Goal: Task Accomplishment & Management: Manage account settings

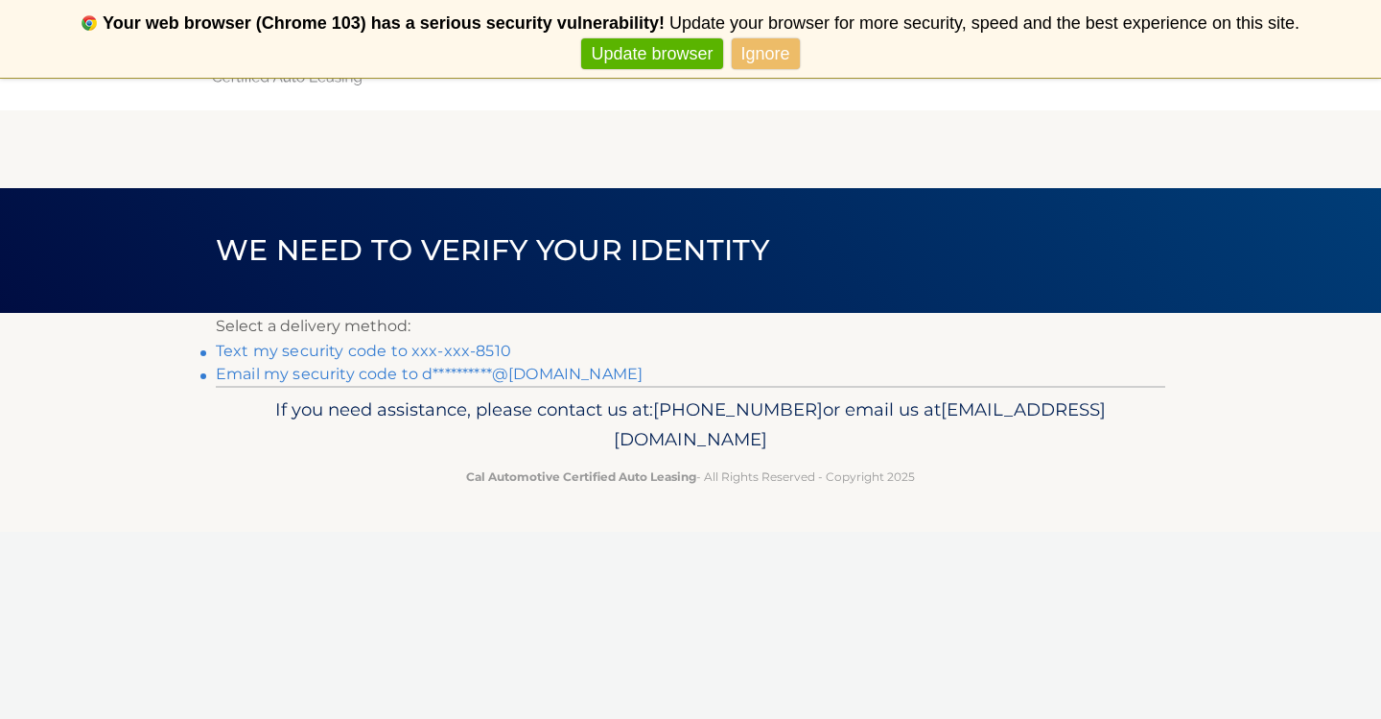
click at [749, 59] on link "Ignore" at bounding box center [766, 54] width 68 height 32
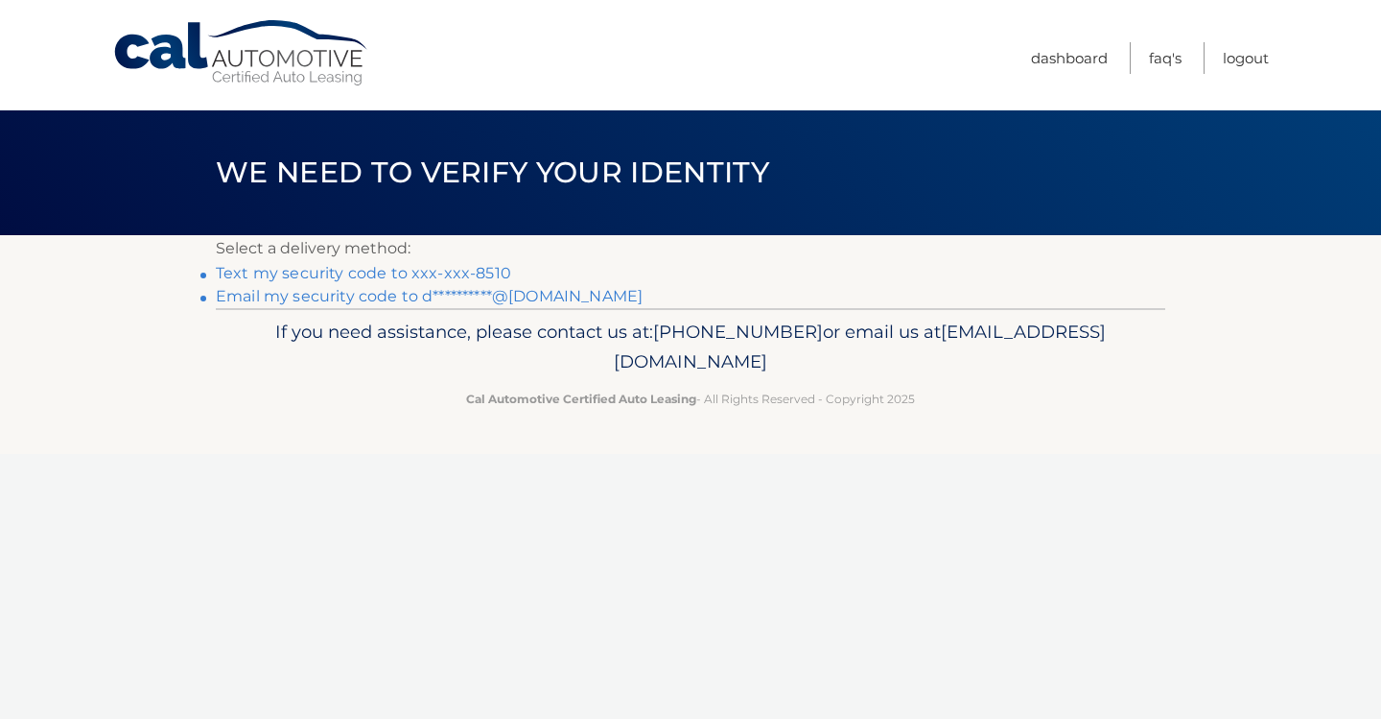
click at [440, 276] on link "Text my security code to xxx-xxx-8510" at bounding box center [363, 273] width 295 height 18
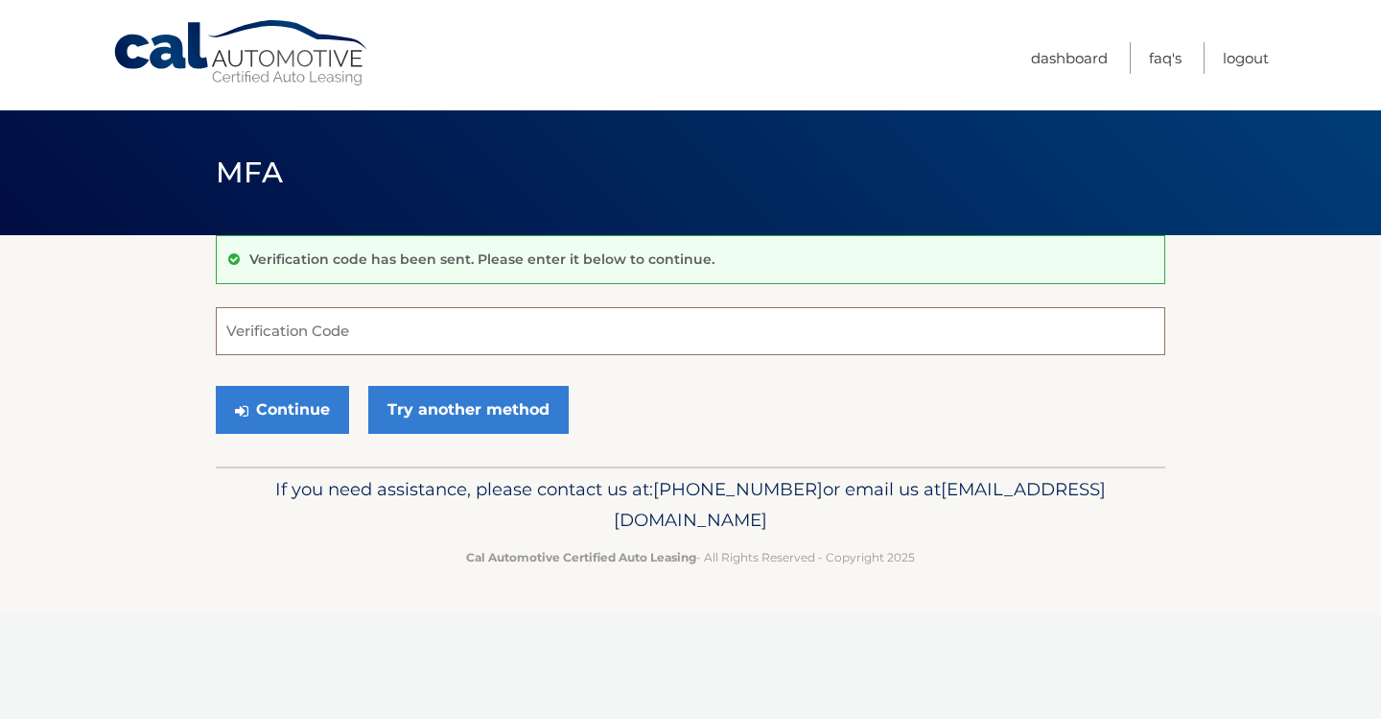
click at [355, 342] on input "Verification Code" at bounding box center [691, 331] width 950 height 48
type input "834294"
click at [318, 417] on button "Continue" at bounding box center [282, 410] width 133 height 48
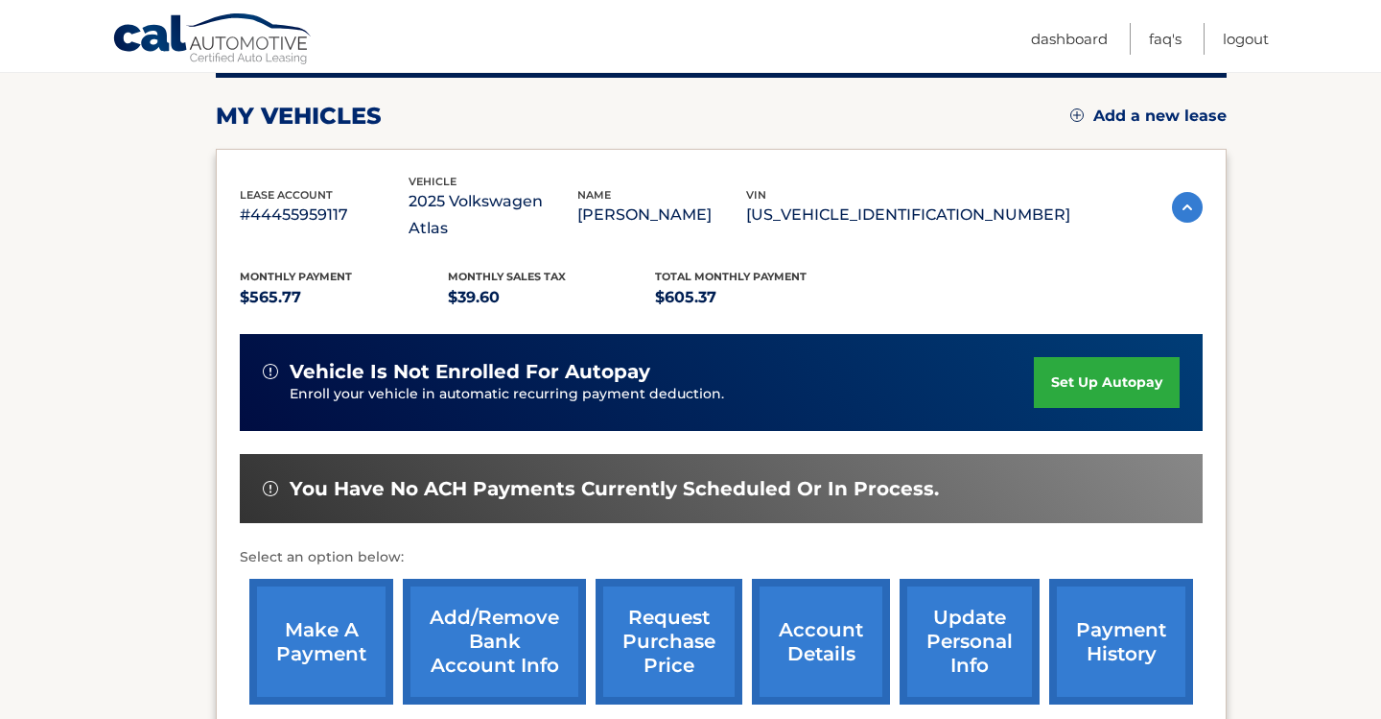
scroll to position [249, 0]
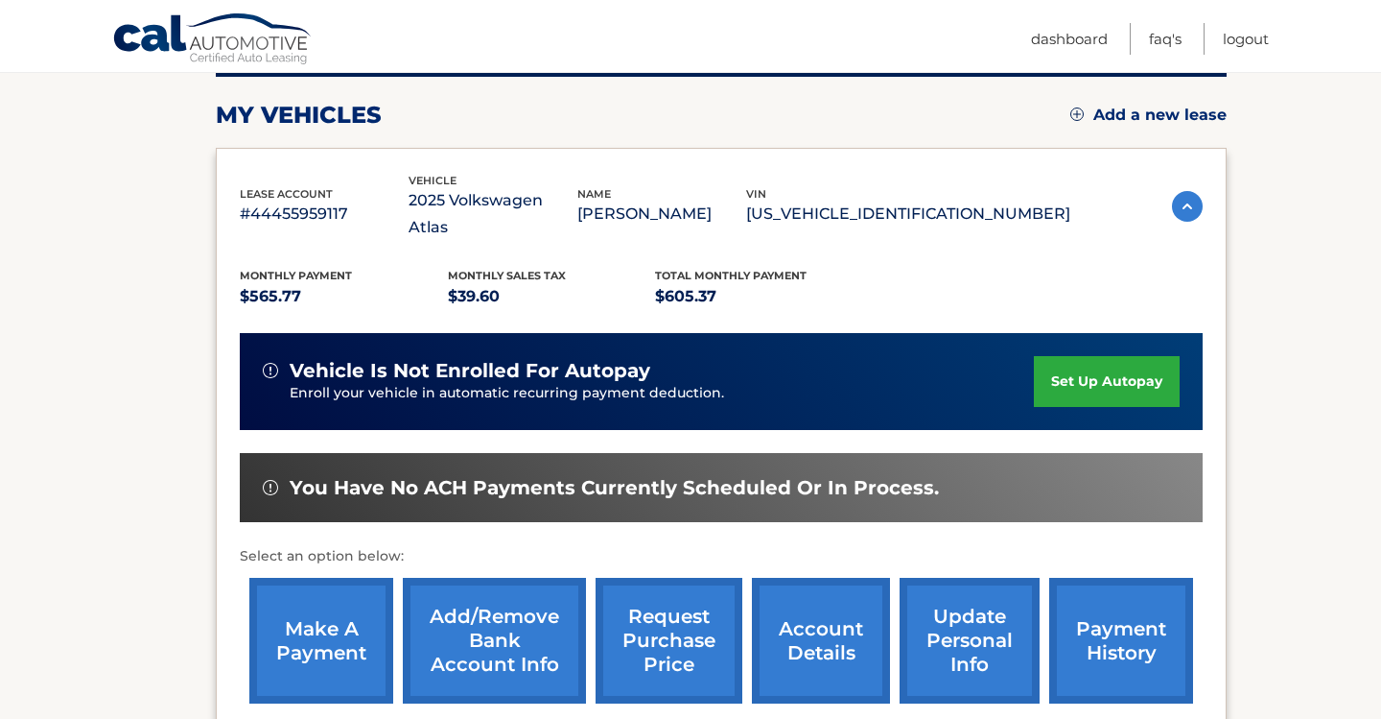
click at [1100, 359] on link "set up autopay" at bounding box center [1107, 381] width 146 height 51
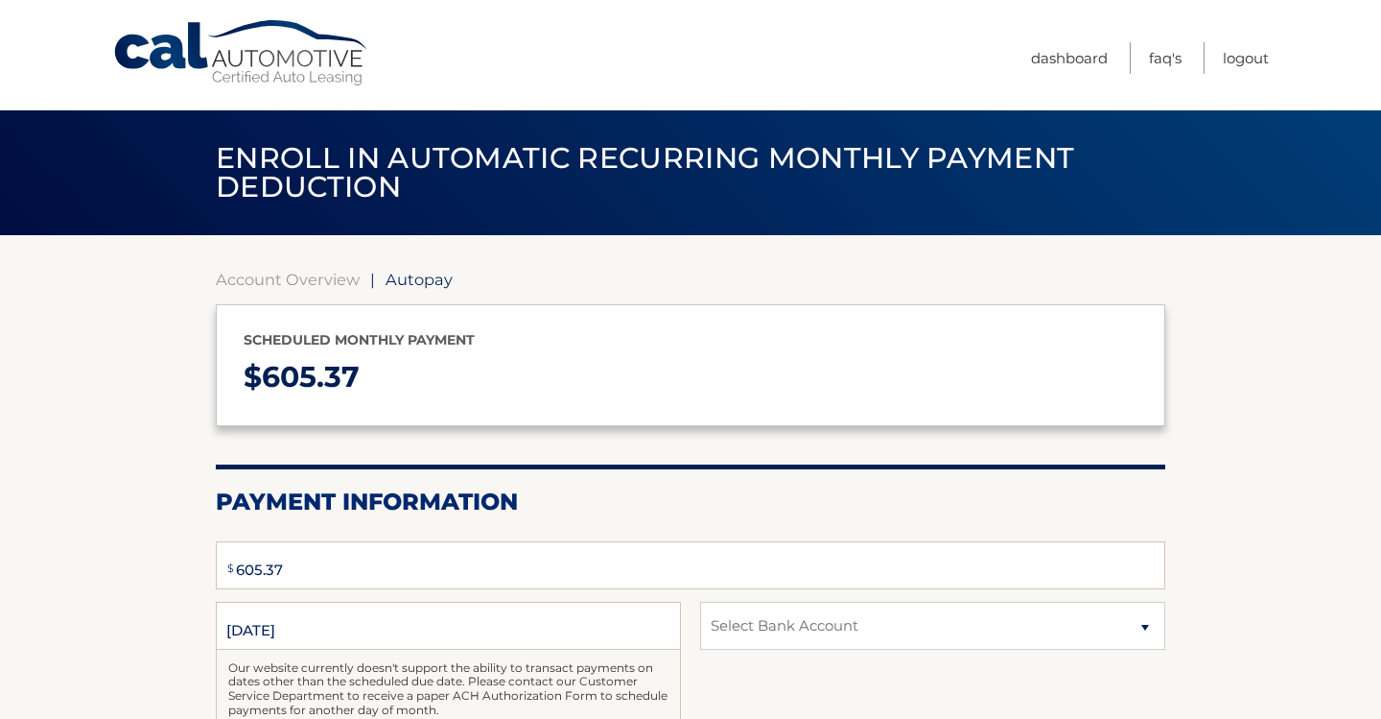
select select "MGY3YWFiMWMtYTg2ZS00NmEyLWE3N2ItOWEzMDUyMDA0NjY3"
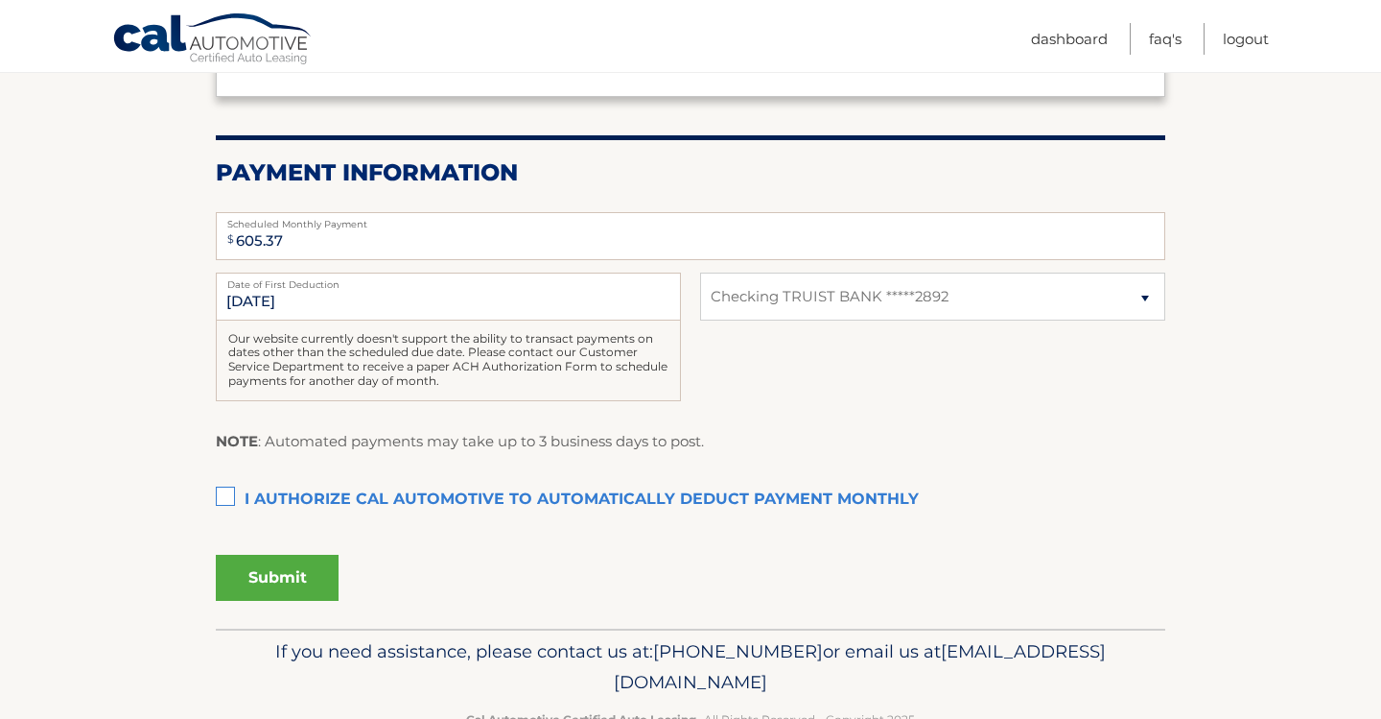
scroll to position [384, 0]
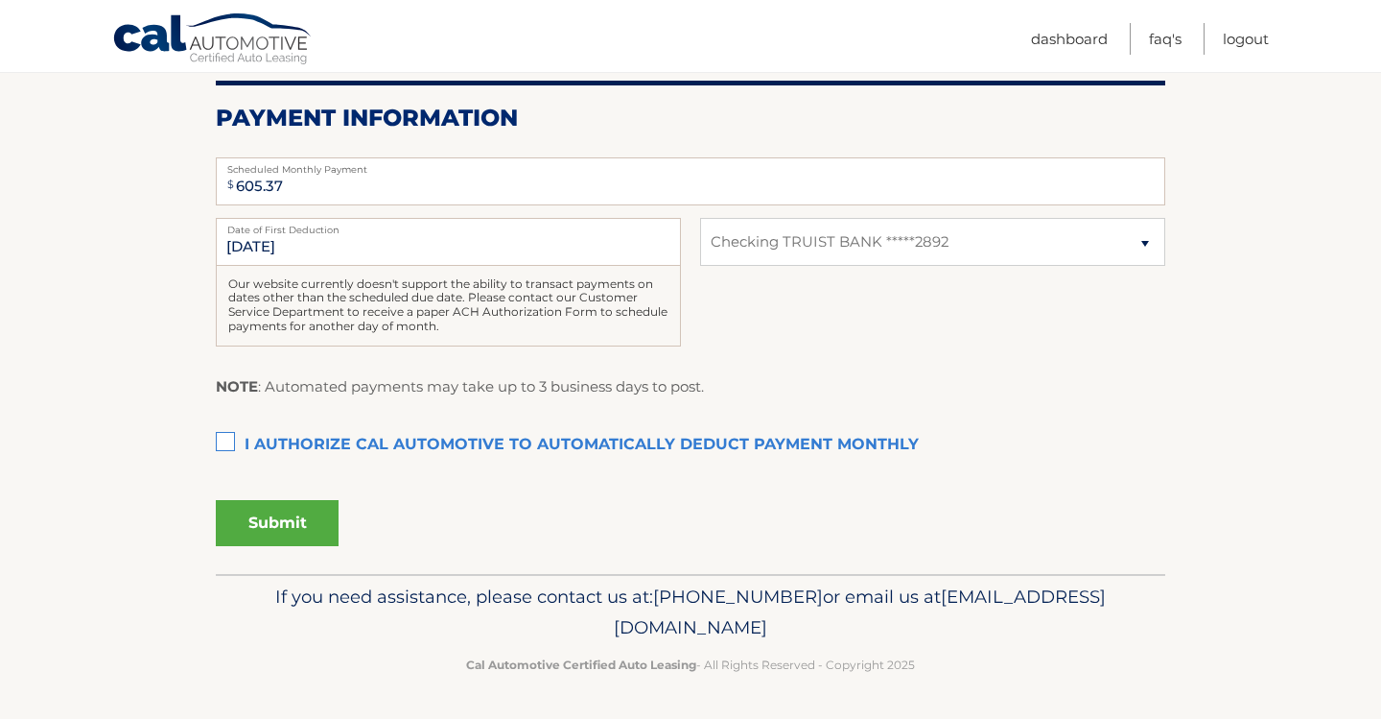
click at [232, 437] on label "I authorize cal automotive to automatically deduct payment monthly This checkbo…" at bounding box center [691, 445] width 950 height 38
click at [0, 0] on input "I authorize cal automotive to automatically deduct payment monthly This checkbo…" at bounding box center [0, 0] width 0 height 0
click at [263, 525] on button "Submit" at bounding box center [277, 523] width 123 height 46
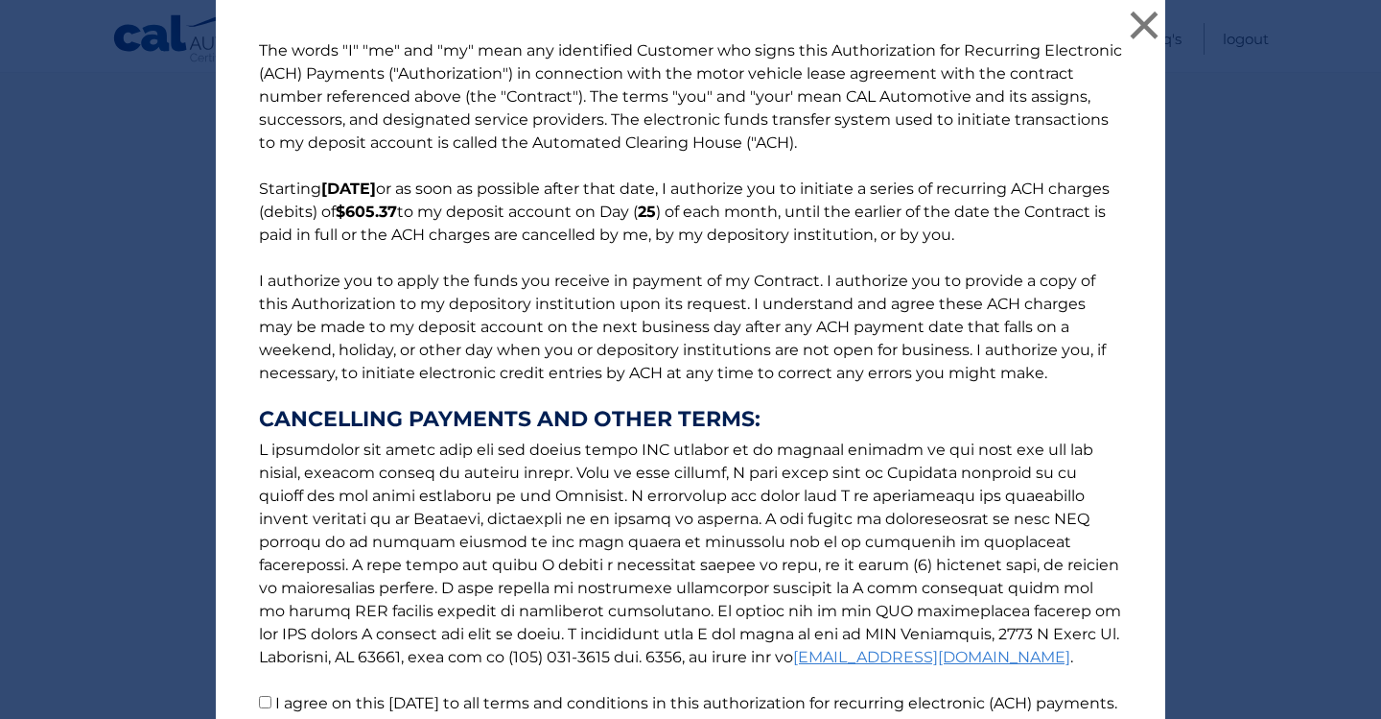
scroll to position [188, 0]
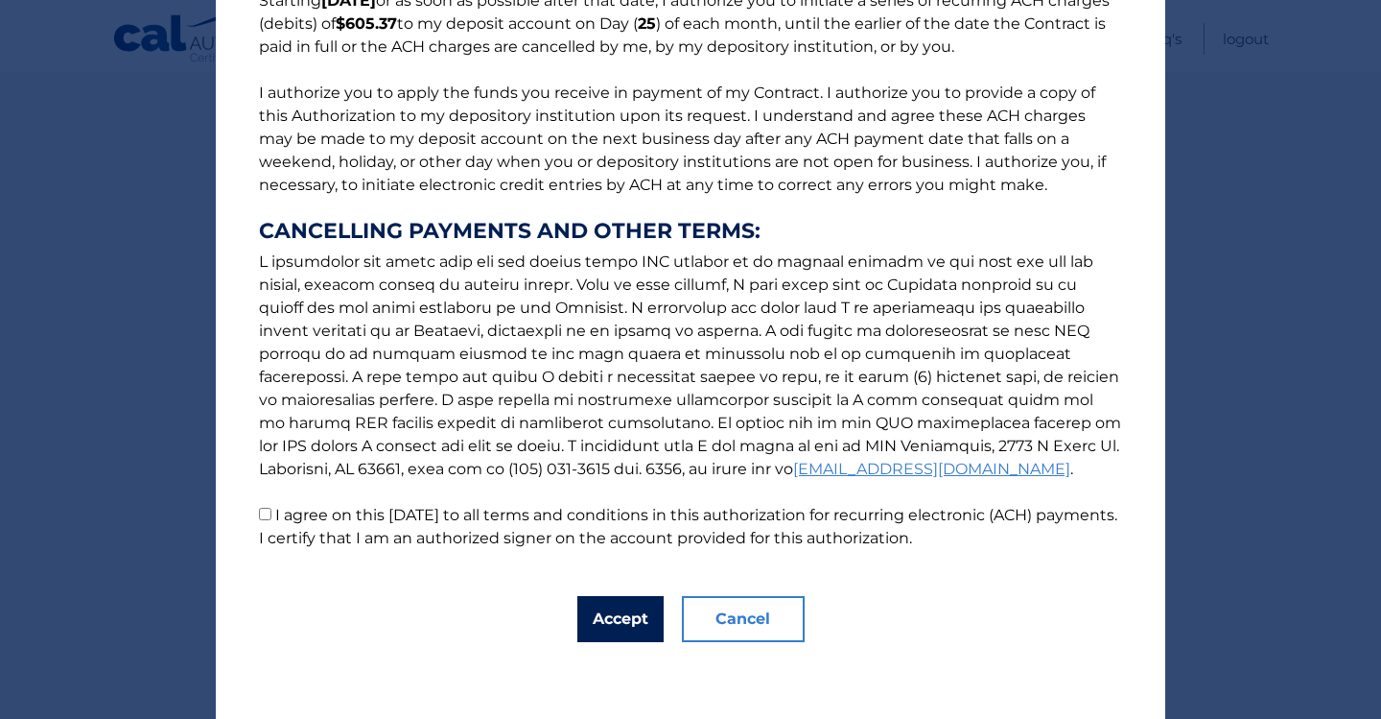
click at [630, 623] on button "Accept" at bounding box center [621, 619] width 86 height 46
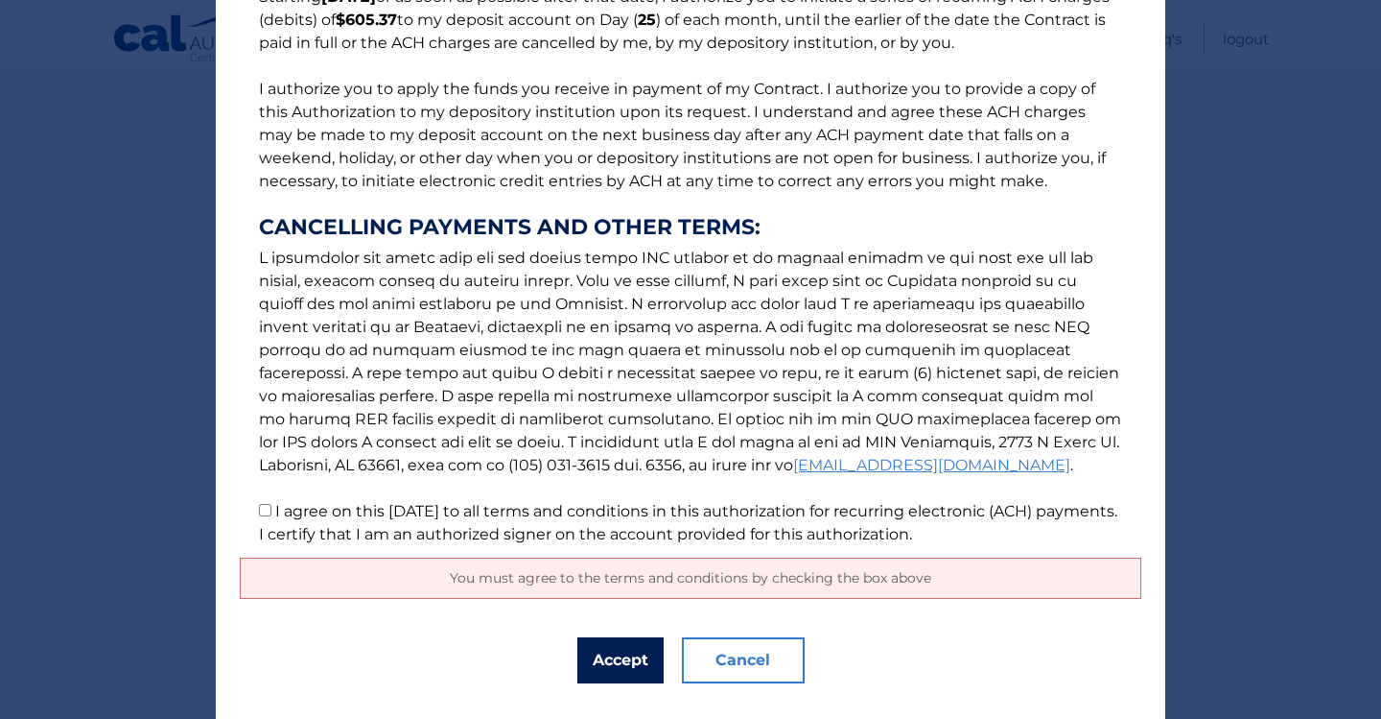
scroll to position [233, 0]
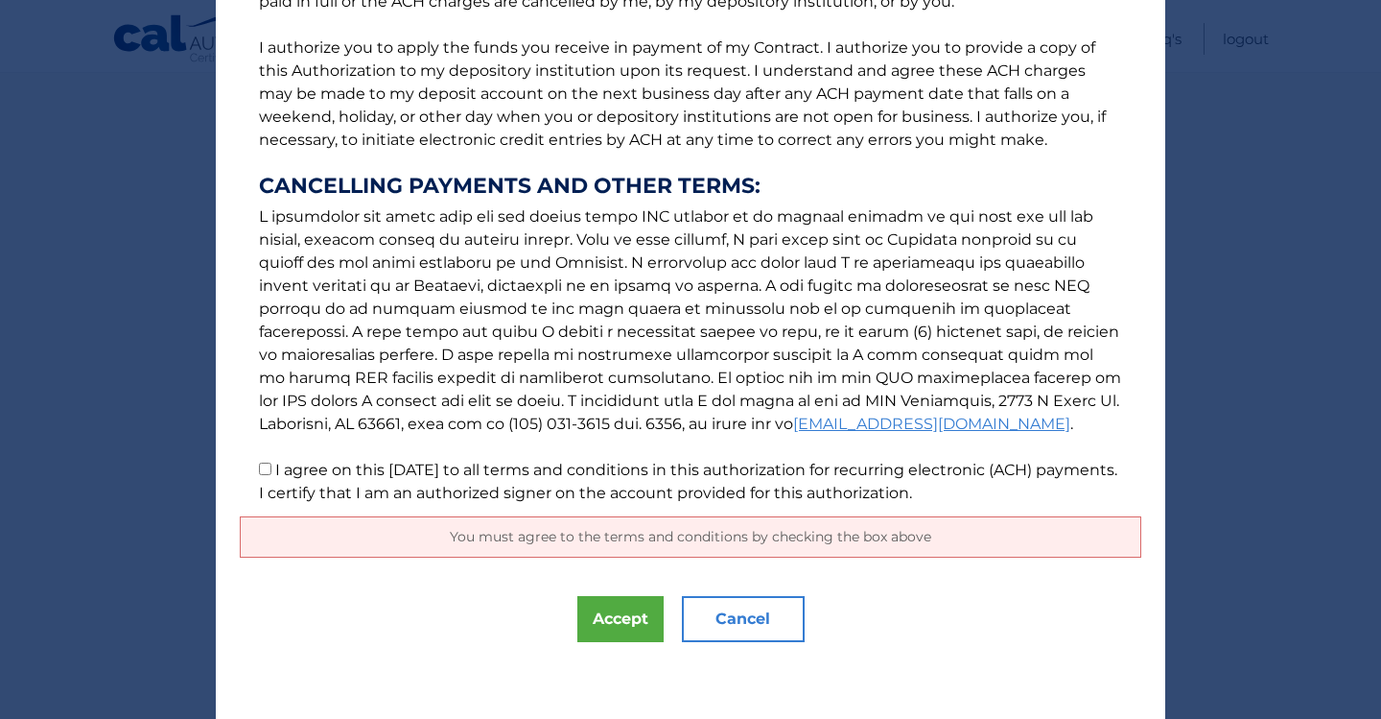
click at [269, 463] on input "I agree on this 09/23/2025 to all terms and conditions in this authorization fo…" at bounding box center [265, 468] width 12 height 12
checkbox input "true"
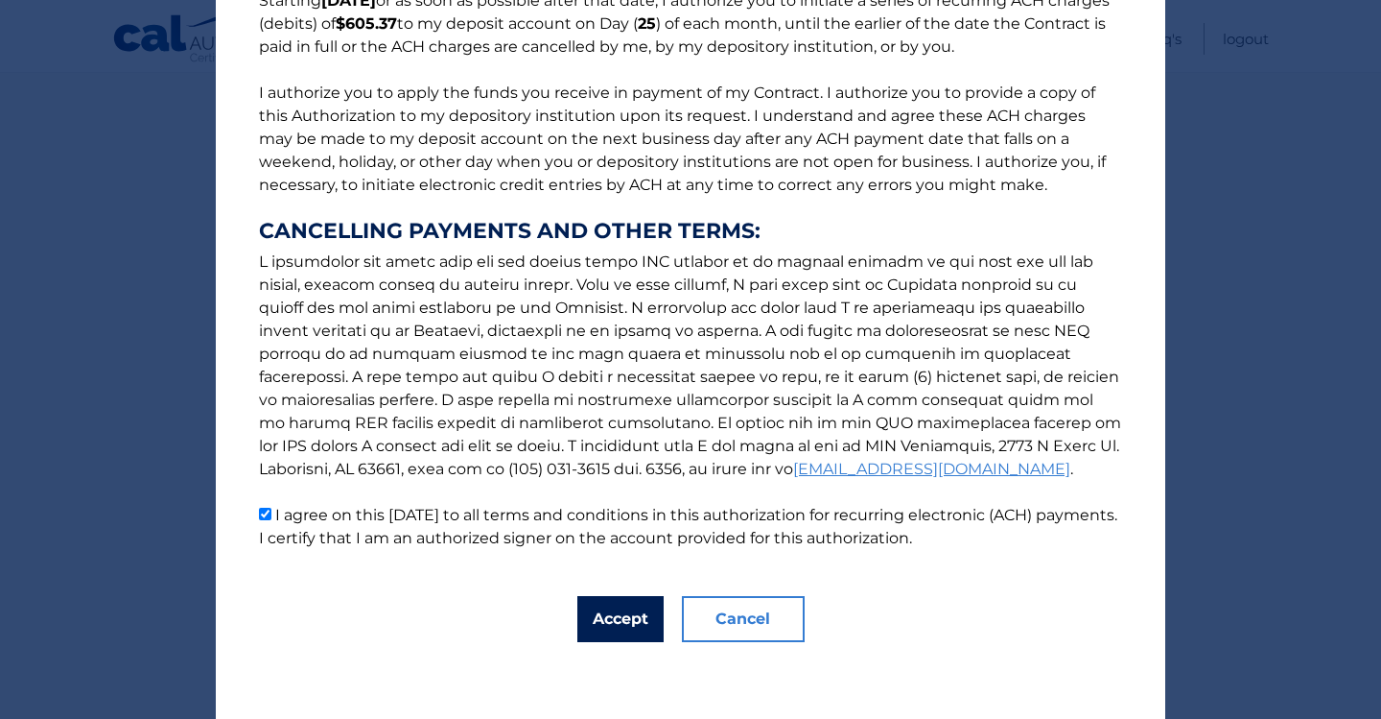
click at [605, 614] on button "Accept" at bounding box center [621, 619] width 86 height 46
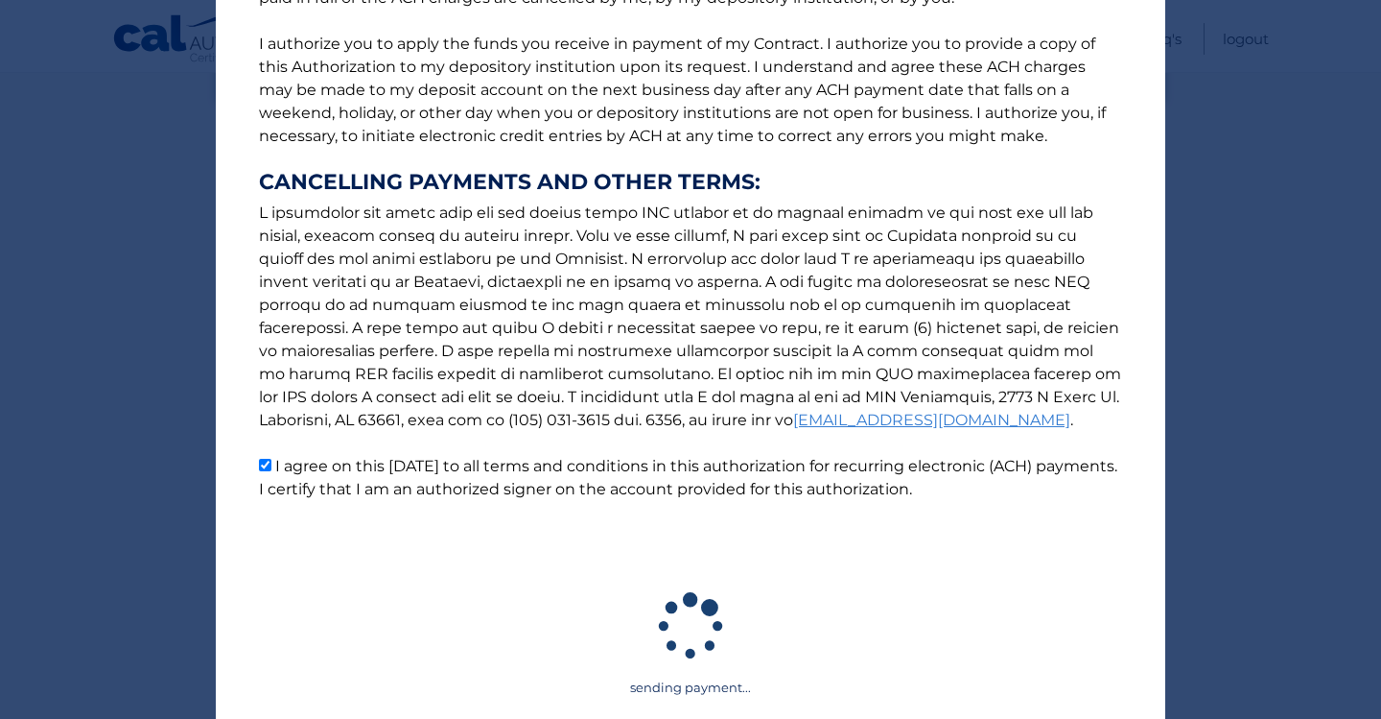
scroll to position [326, 0]
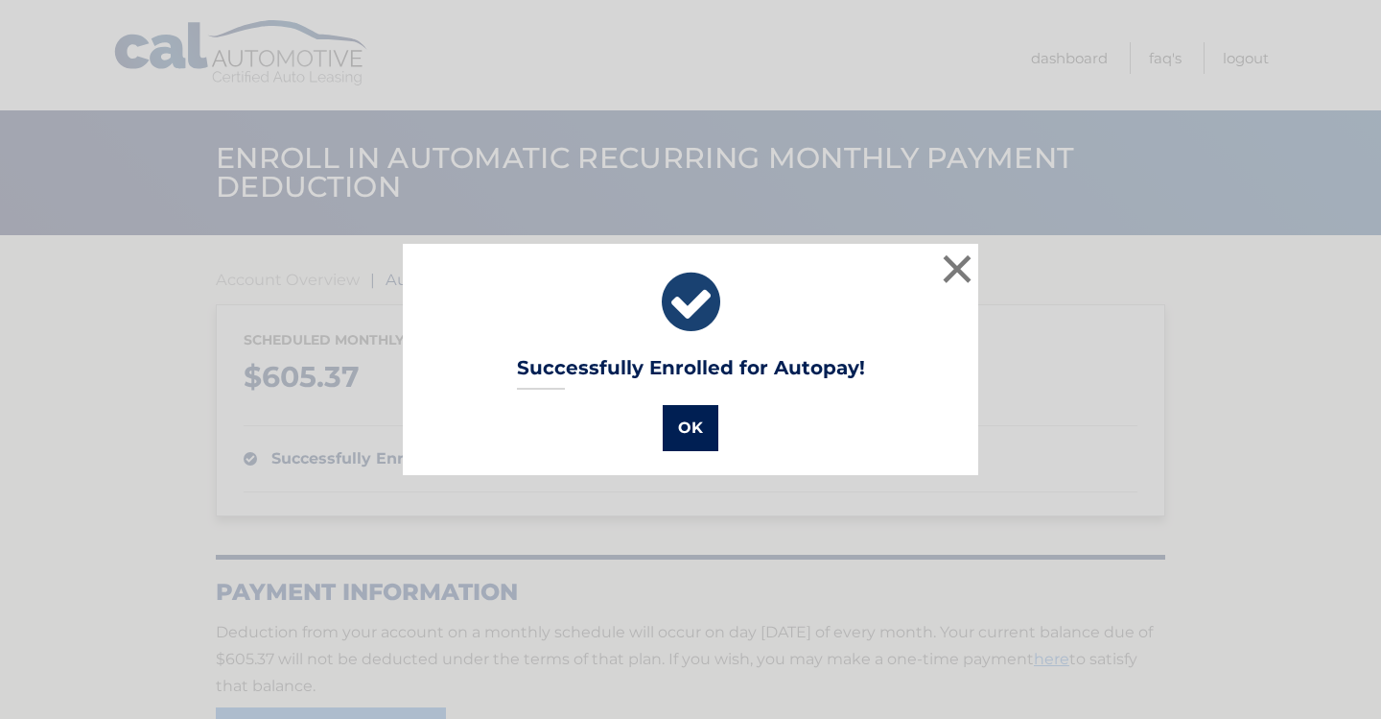
click at [692, 430] on button "OK" at bounding box center [691, 428] width 56 height 46
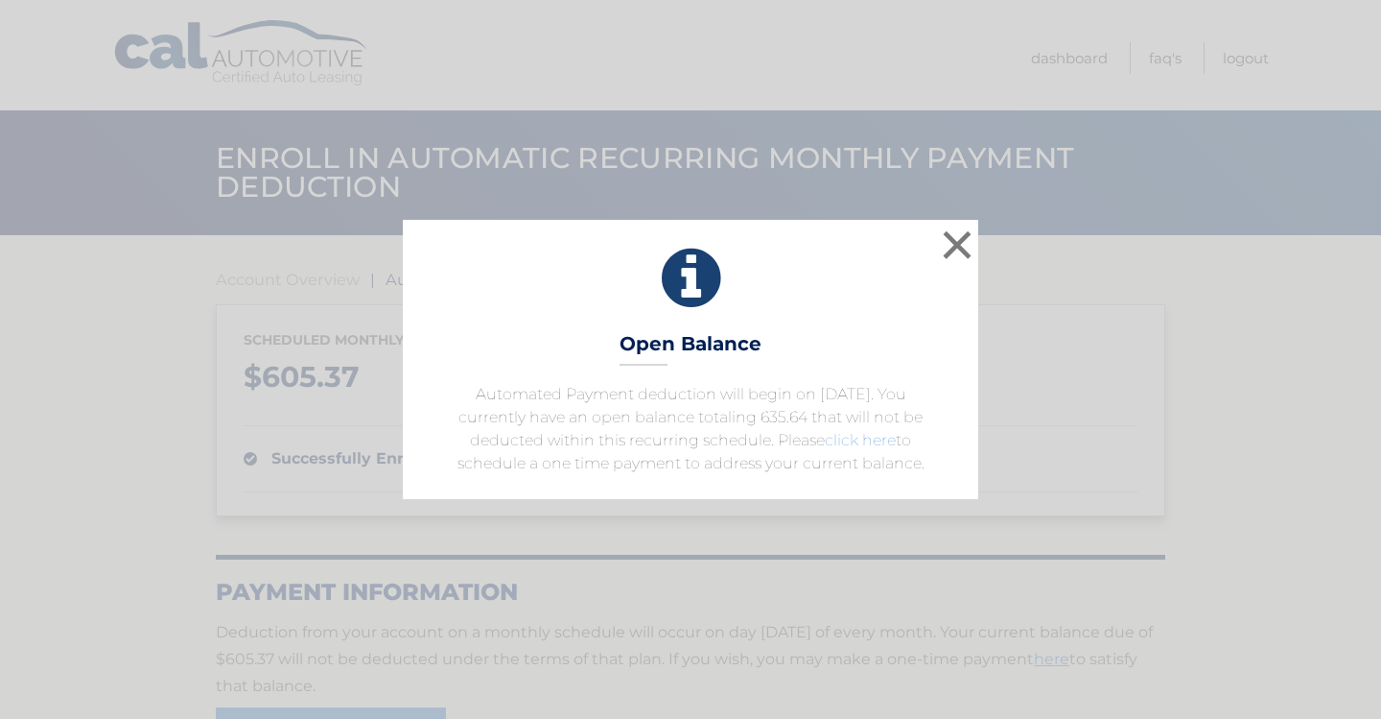
click at [871, 440] on link "click here" at bounding box center [860, 440] width 71 height 18
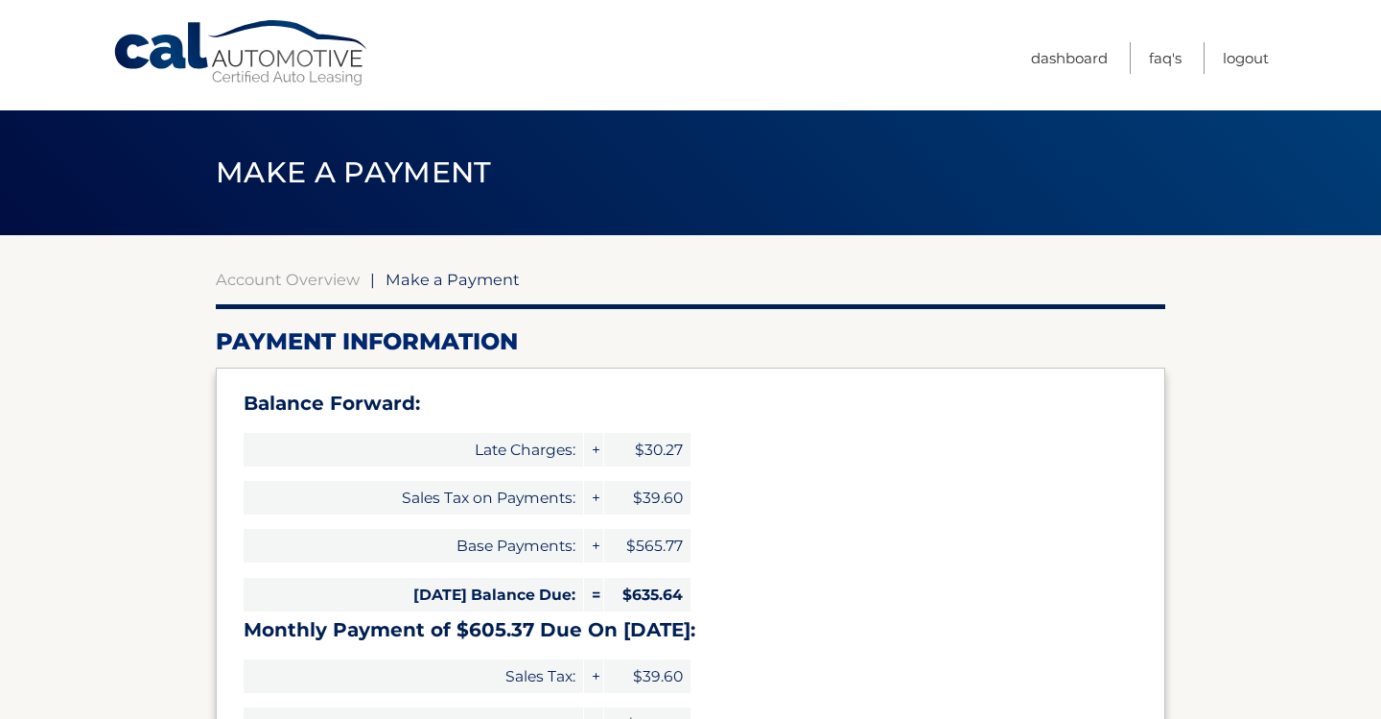
select select "MGY3YWFiMWMtYTg2ZS00NmEyLWE3N2ItOWEzMDUyMDA0NjY3"
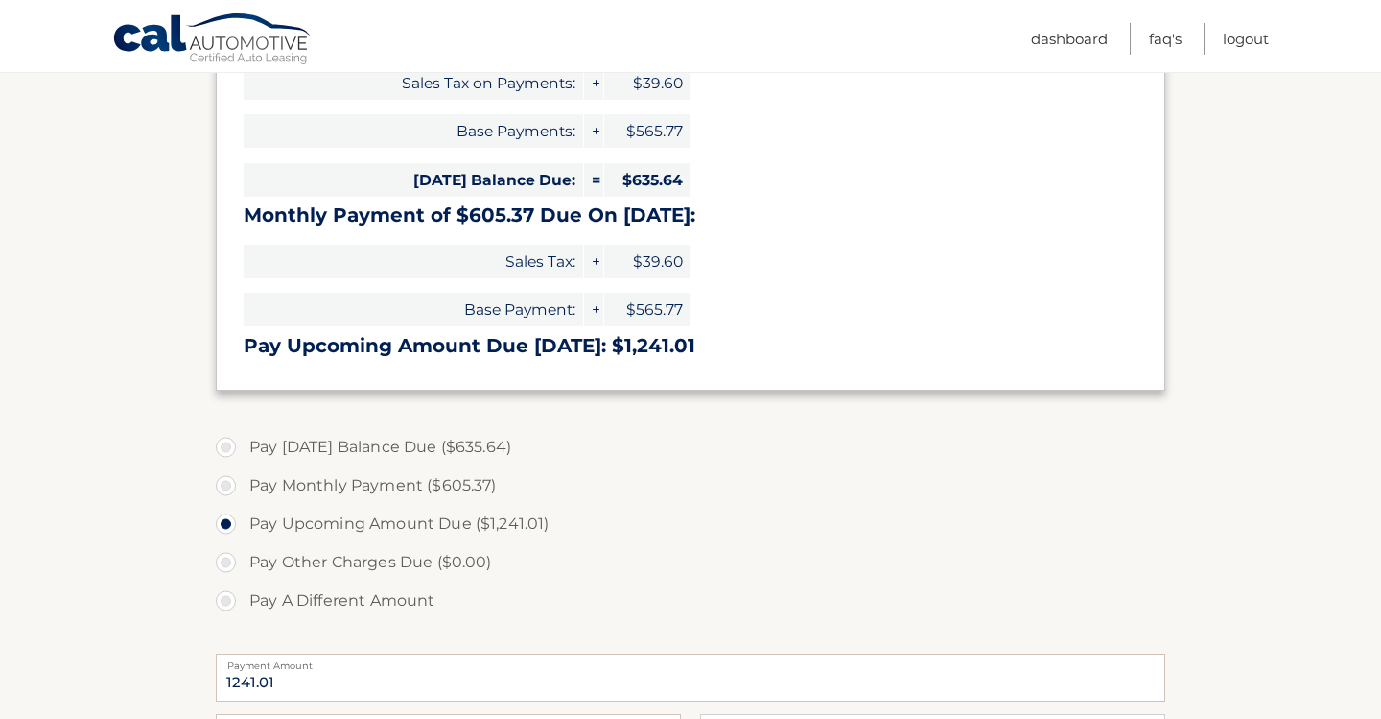
scroll to position [413, 0]
click at [230, 451] on label "Pay [DATE] Balance Due ($635.64)" at bounding box center [691, 448] width 950 height 38
click at [230, 451] on input "Pay Today's Balance Due ($635.64)" at bounding box center [233, 444] width 19 height 31
radio input "true"
type input "635.64"
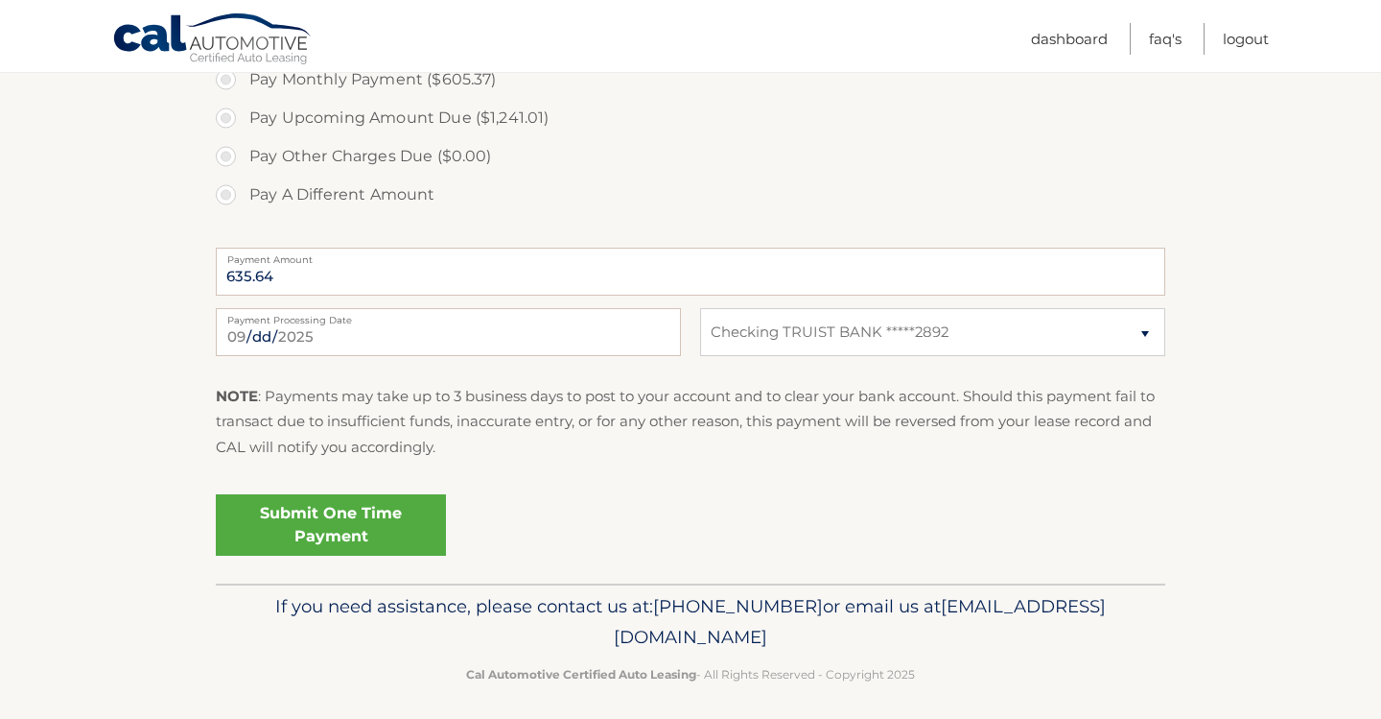
scroll to position [824, 0]
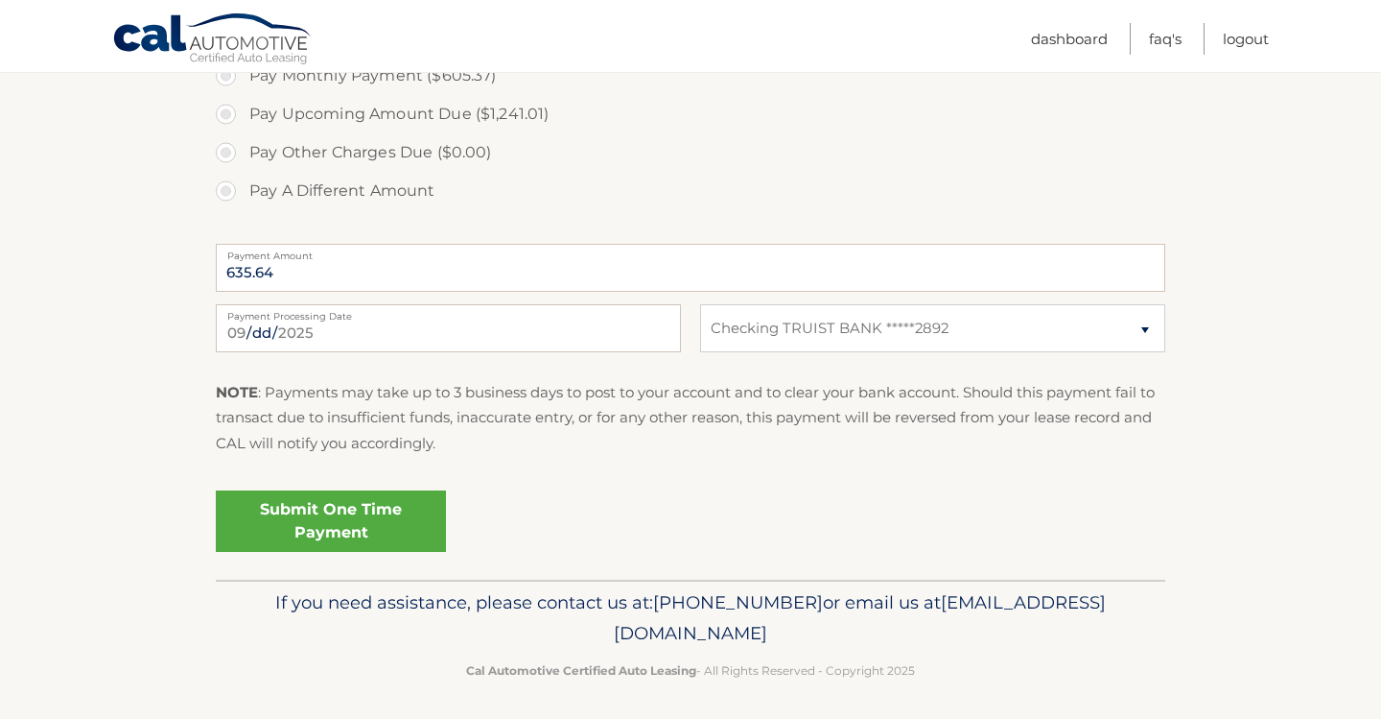
click at [400, 525] on link "Submit One Time Payment" at bounding box center [331, 520] width 230 height 61
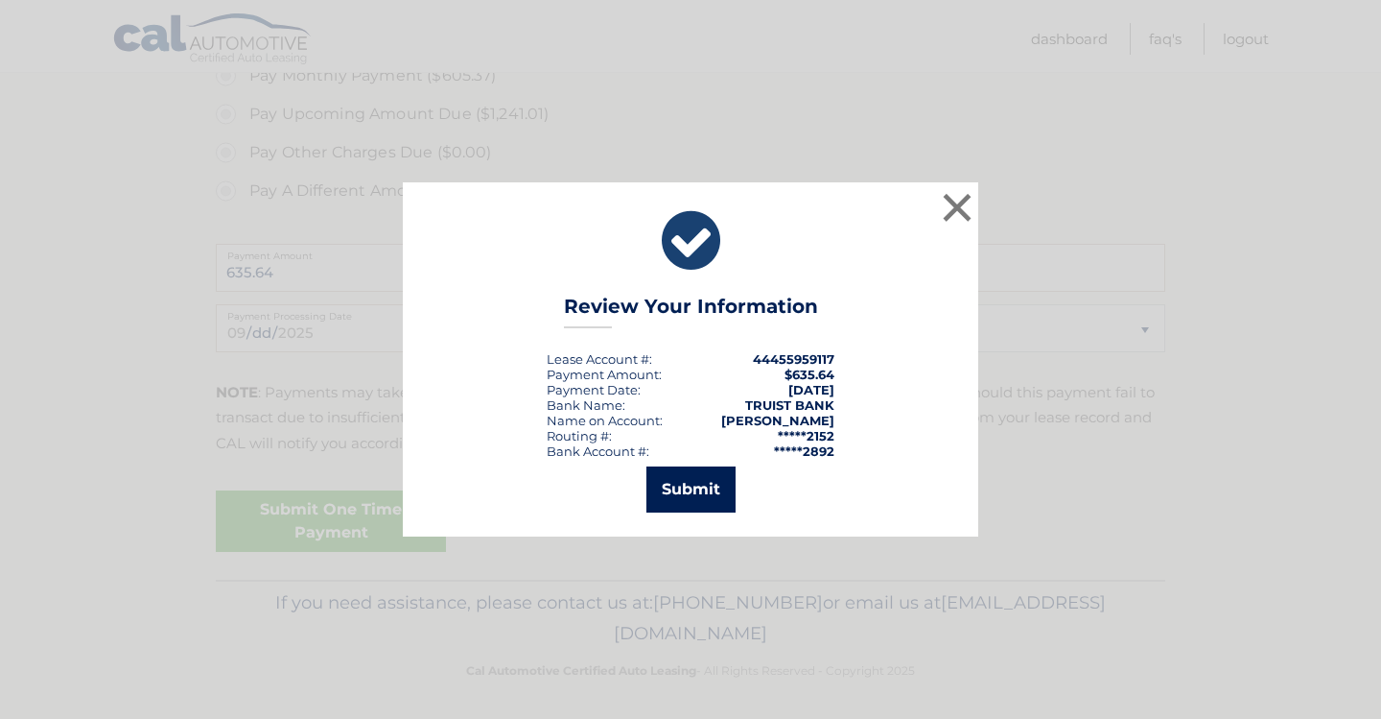
click at [650, 485] on button "Submit" at bounding box center [691, 489] width 89 height 46
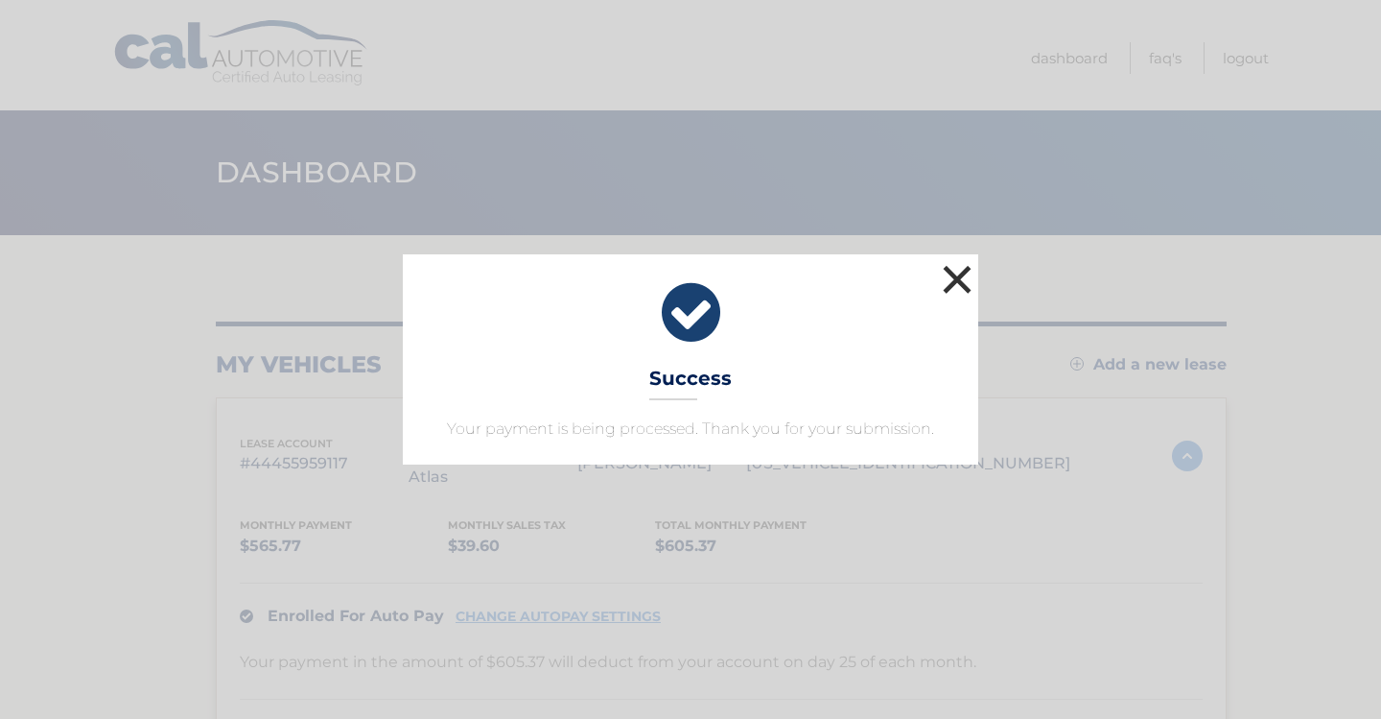
click at [962, 275] on button "×" at bounding box center [957, 279] width 38 height 38
